Goal: Information Seeking & Learning: Obtain resource

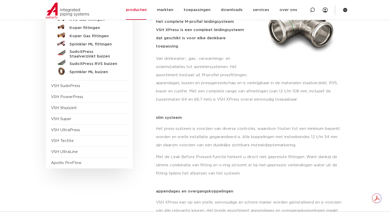
scroll to position [108, 0]
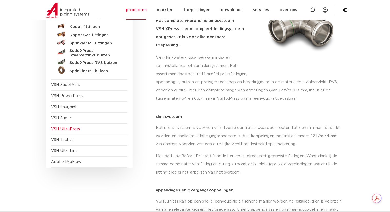
click at [64, 127] on span "VSH UltraPress" at bounding box center [65, 129] width 29 height 4
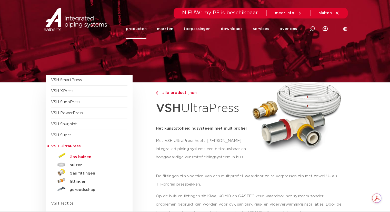
click at [79, 155] on h5 "Gas buizen" at bounding box center [95, 157] width 51 height 5
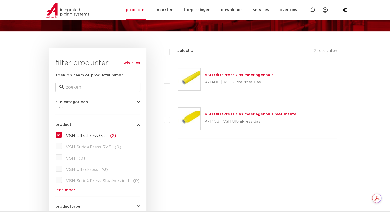
click at [231, 184] on div "filters select all 2 resultaten VSH UltraPress Gas meerlagenbuis" at bounding box center [243, 181] width 195 height 266
click at [235, 114] on link "VSH UltraPress Gas meerlagenbuis met mantel" at bounding box center [251, 114] width 93 height 4
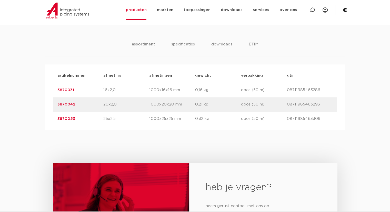
scroll to position [306, 0]
click at [227, 119] on p "0,32 kg" at bounding box center [218, 118] width 46 height 6
click at [69, 117] on link "3870053" at bounding box center [66, 118] width 18 height 4
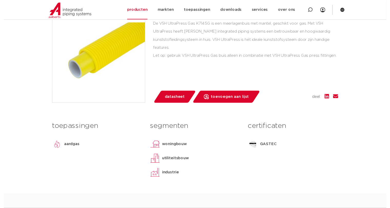
scroll to position [133, 0]
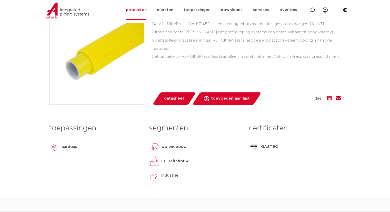
click at [168, 98] on span "datasheet" at bounding box center [174, 98] width 20 height 8
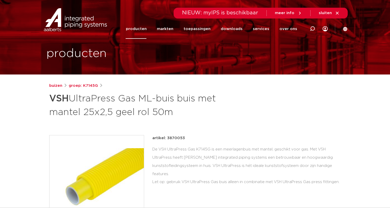
scroll to position [0, 0]
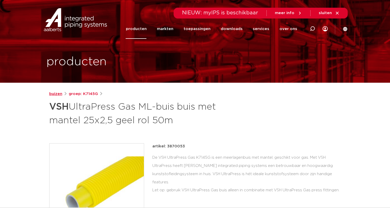
click at [57, 94] on link "buizen" at bounding box center [55, 94] width 13 height 6
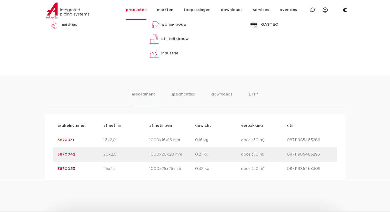
scroll to position [254, 0]
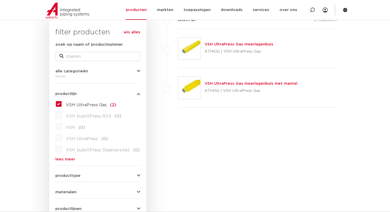
scroll to position [83, 0]
click at [62, 104] on label "VSH UltraPress Gas (2)" at bounding box center [89, 103] width 54 height 8
click at [0, 0] on input "VSH UltraPress Gas (2)" at bounding box center [0, 0] width 0 height 0
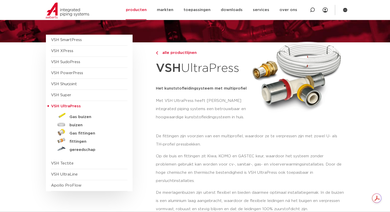
scroll to position [41, 0]
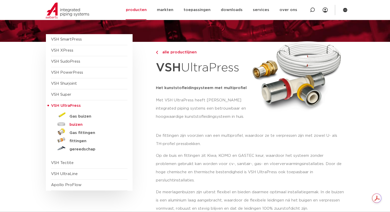
click at [79, 124] on h5 "buizen" at bounding box center [95, 124] width 51 height 5
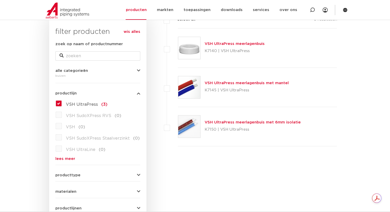
click at [230, 126] on p "K7150 | VSH UltraPress" at bounding box center [253, 129] width 96 height 8
click at [231, 124] on link "VSH UltraPress meerlagenbuis met 6mm isolatie" at bounding box center [253, 122] width 96 height 4
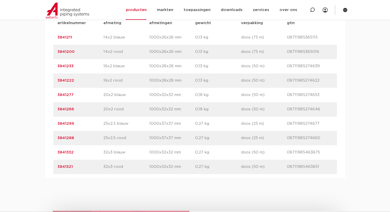
scroll to position [364, 0]
click at [70, 151] on link "3841332" at bounding box center [65, 152] width 16 height 4
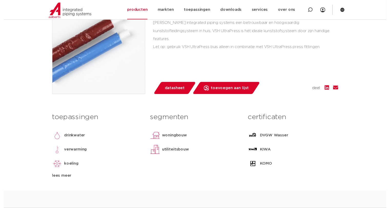
scroll to position [143, 0]
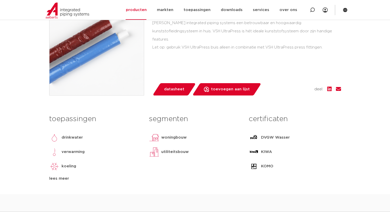
click at [182, 90] on span "datasheet" at bounding box center [174, 89] width 20 height 8
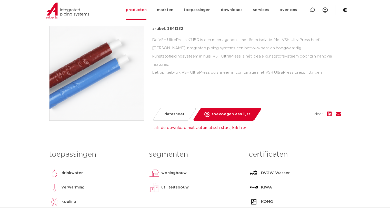
scroll to position [118, 0]
